Goal: Find specific page/section: Find specific page/section

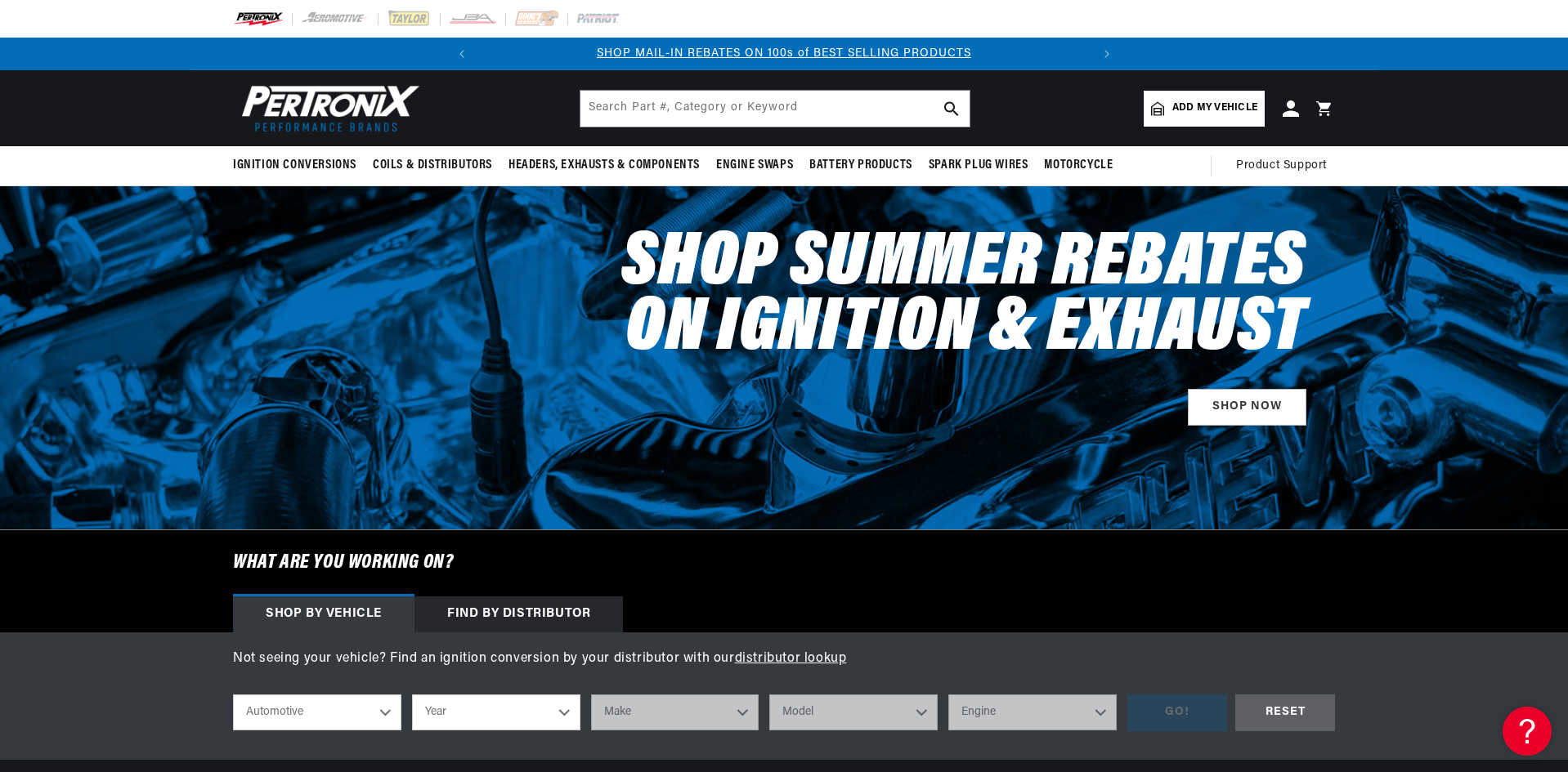
click at [307, 713] on select "Automotive Agricultural Industrial Marine Motorcycle" at bounding box center [317, 713] width 168 height 36
click at [487, 704] on select "Year [DATE] 2021 2020 2019 2018 2017 2016 2015 2014 2013 2012 2011 2010 2009 20…" at bounding box center [496, 713] width 168 height 36
select select "1985"
click at [412, 695] on select "Year [DATE] 2021 2020 2019 2018 2017 2016 2015 2014 2013 2012 2011 2010 2009 20…" at bounding box center [496, 713] width 168 height 36
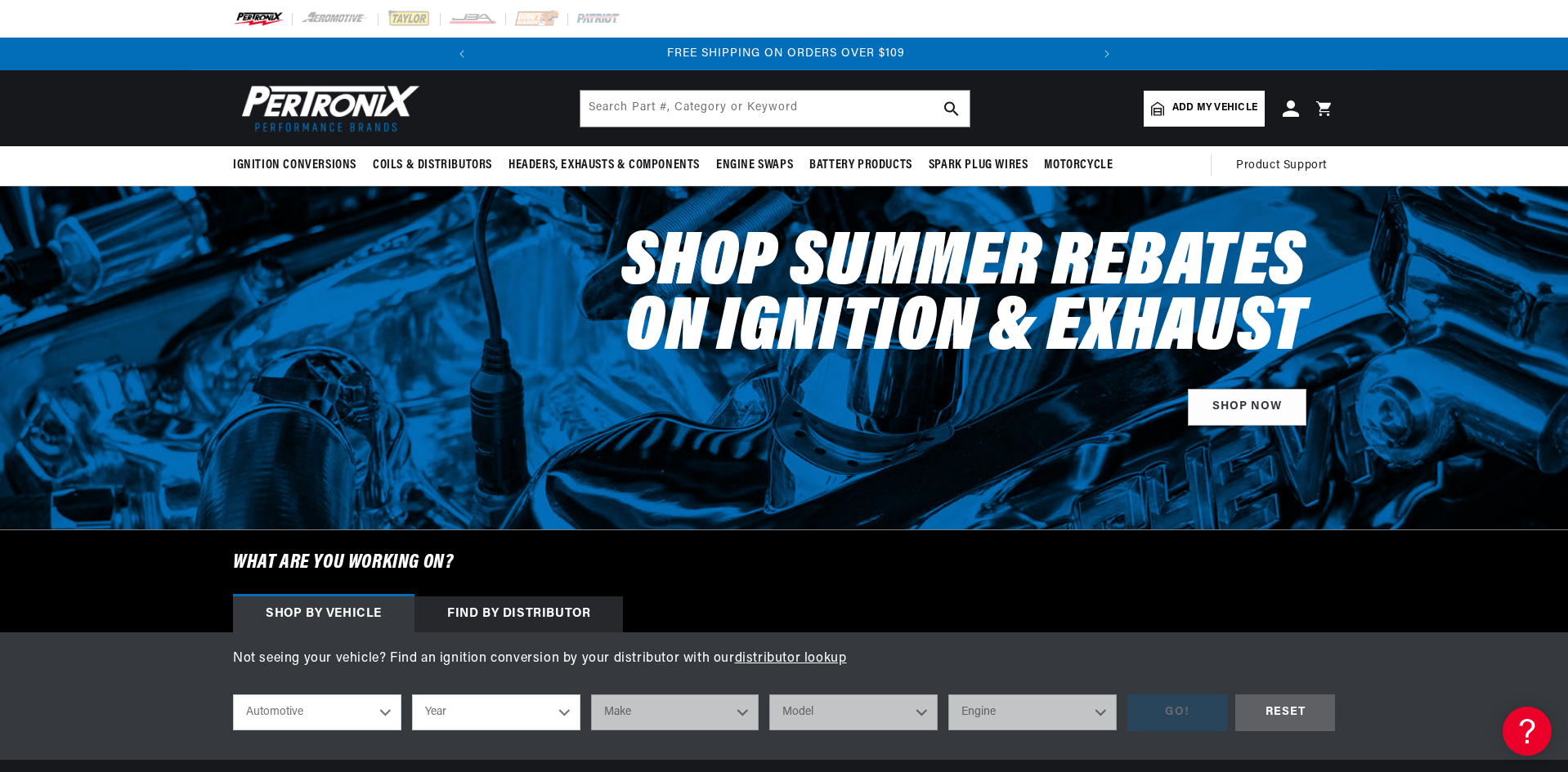
select select "1985"
click at [654, 711] on select "Make American Motors Avanti Bentley Buick Cadillac Chevrolet Chrysler Dodge Exc…" at bounding box center [676, 713] width 168 height 36
select select "Ford"
click at [591, 695] on select "Make American Motors Avanti Bentley Buick Cadillac Chevrolet Chrysler Dodge Exc…" at bounding box center [676, 713] width 168 height 36
select select "Ford"
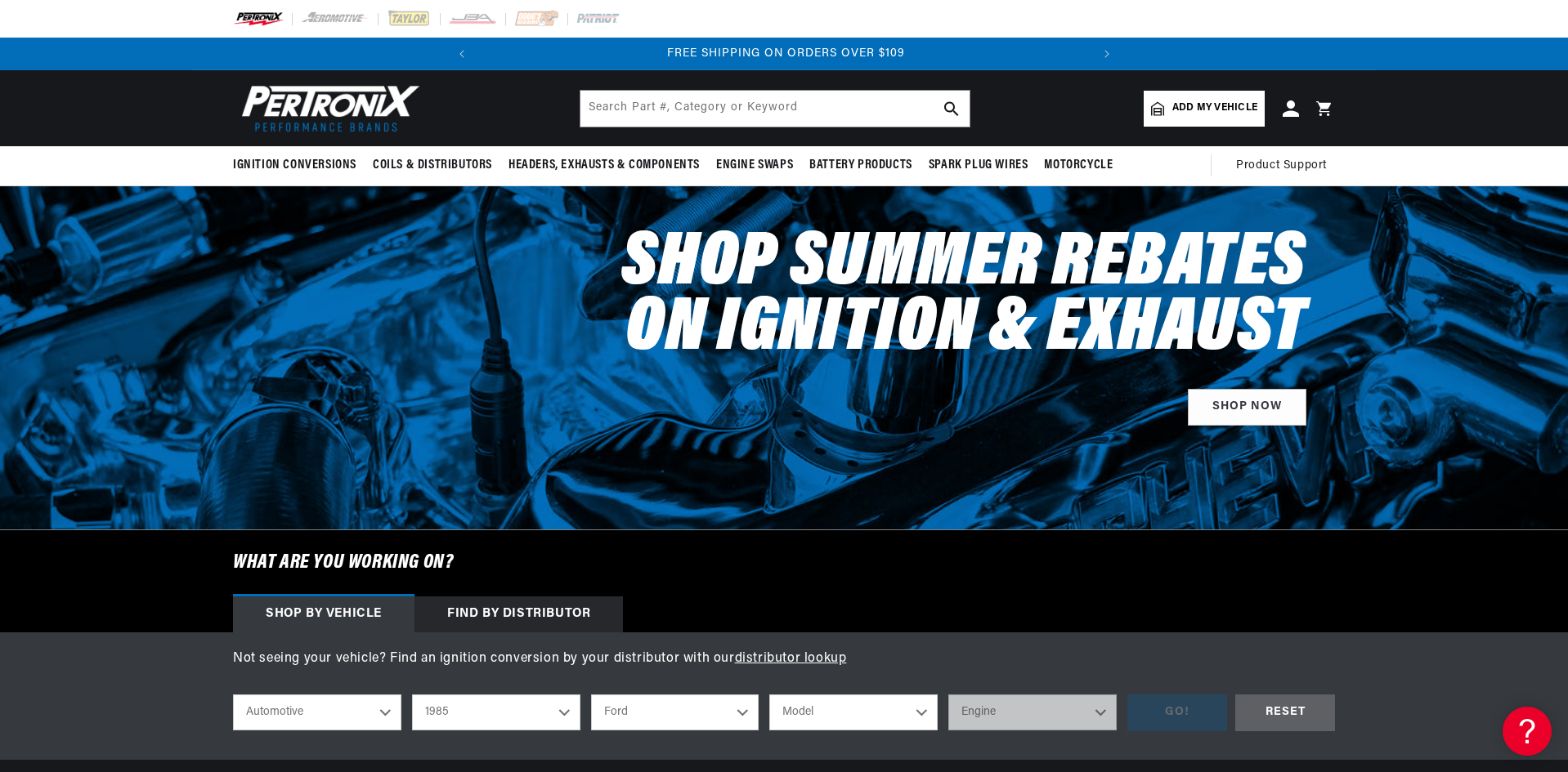
click at [795, 720] on select "Model Bronco Bronco II E-150 Econoline E-150 Econoline Club Wagon E-250 Econoli…" at bounding box center [853, 713] width 168 height 36
select select "F-250"
click at [769, 695] on select "Model Bronco Bronco II E-150 Econoline E-150 Econoline Club Wagon E-250 Econoli…" at bounding box center [853, 713] width 168 height 36
select select "F-250"
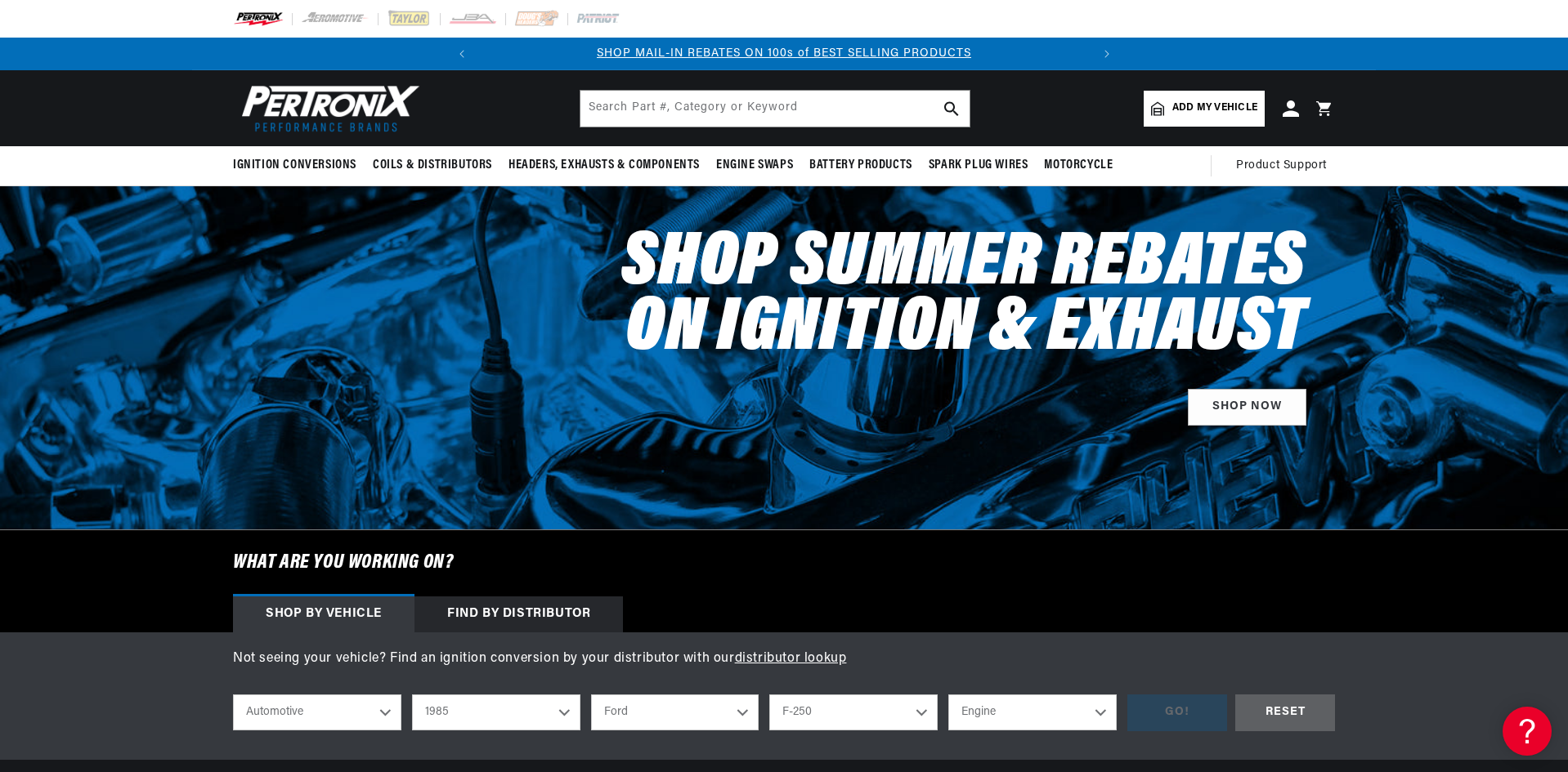
click at [988, 727] on select "Engine 4.9L 5.0L 5.8L 7.5L" at bounding box center [1032, 713] width 168 height 36
select select "7.5L"
click at [948, 695] on select "Engine 4.9L 5.0L 5.8L 7.5L" at bounding box center [1032, 713] width 168 height 36
select select "7.5L"
click at [1162, 724] on div "GO!" at bounding box center [1177, 713] width 100 height 37
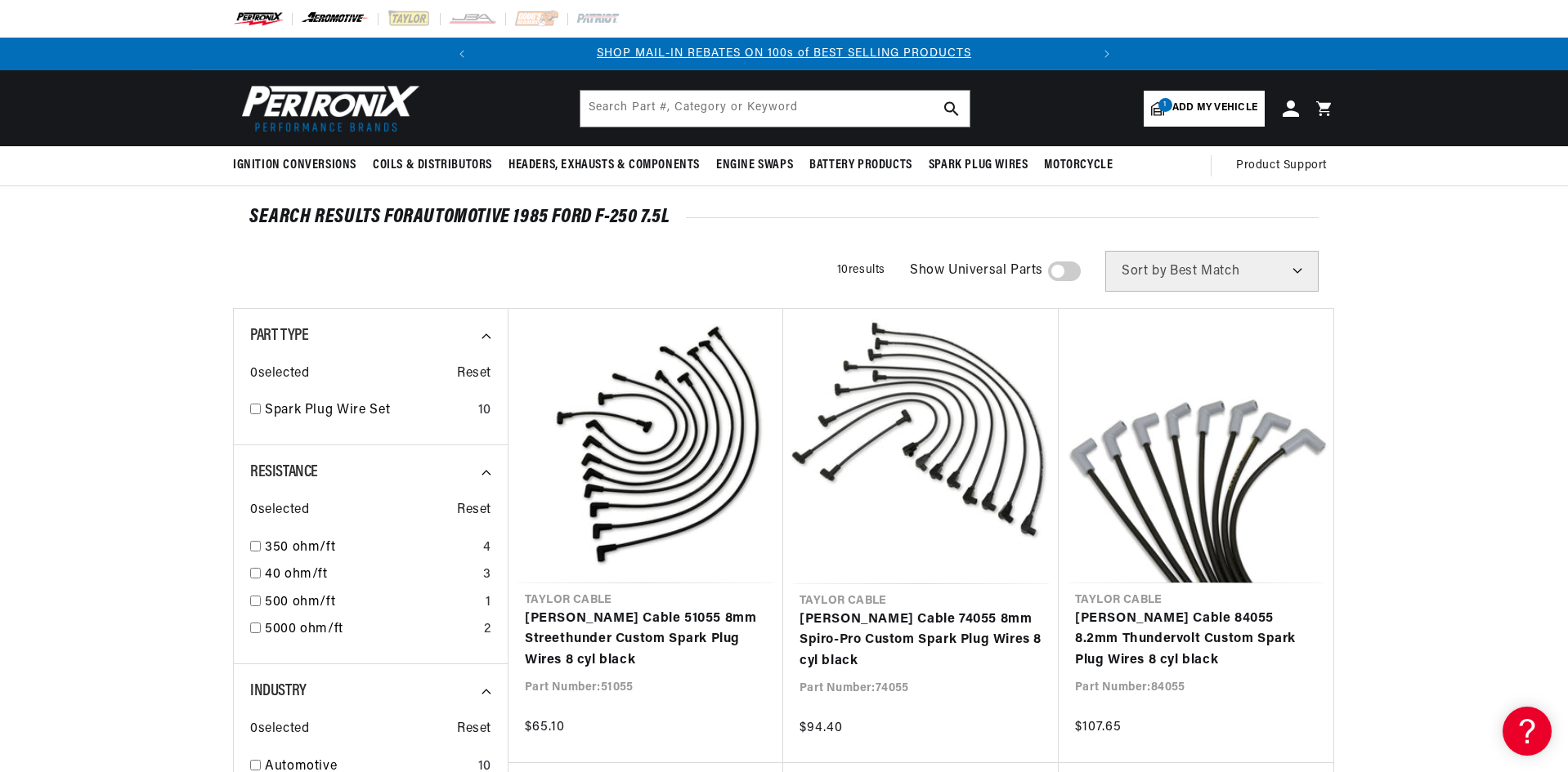
click at [343, 19] on img at bounding box center [335, 19] width 70 height 18
